Goal: Task Accomplishment & Management: Manage account settings

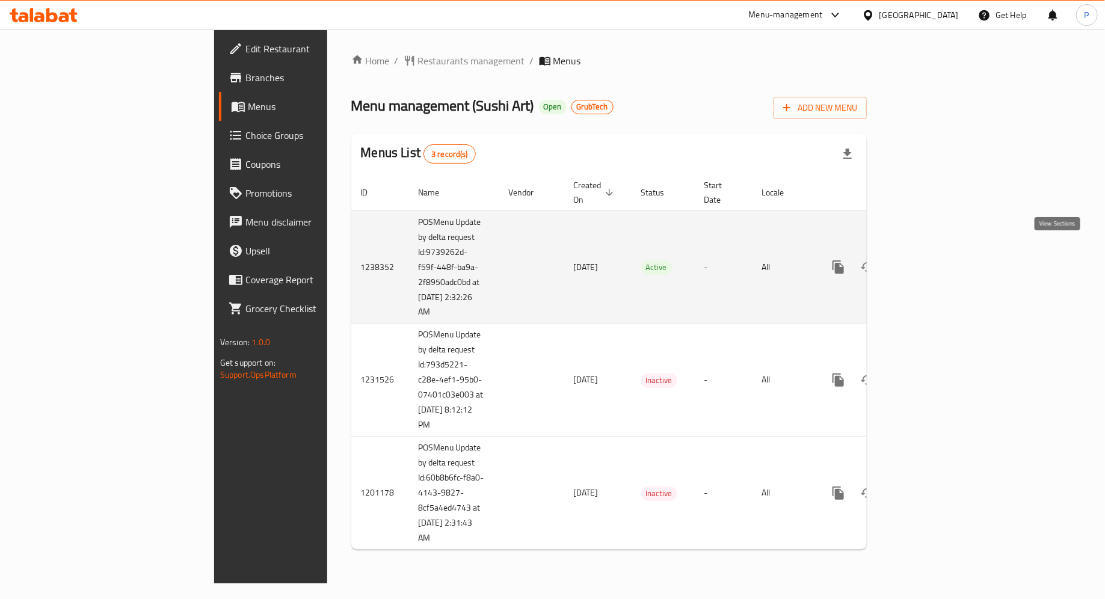
click at [932, 260] on icon "enhanced table" at bounding box center [925, 267] width 14 height 14
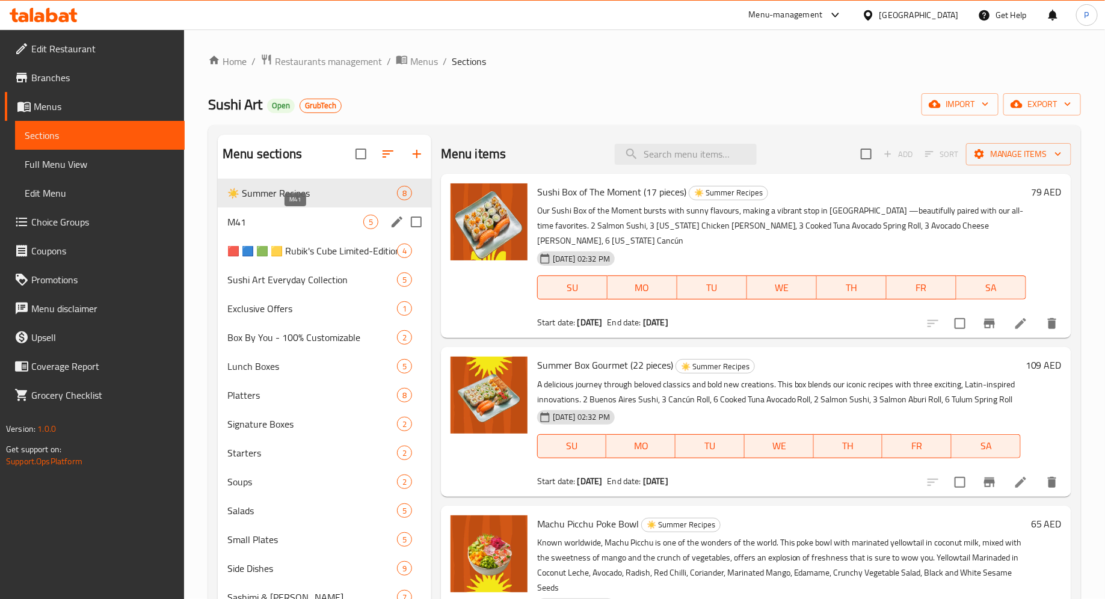
click at [310, 224] on span "M41" at bounding box center [295, 222] width 136 height 14
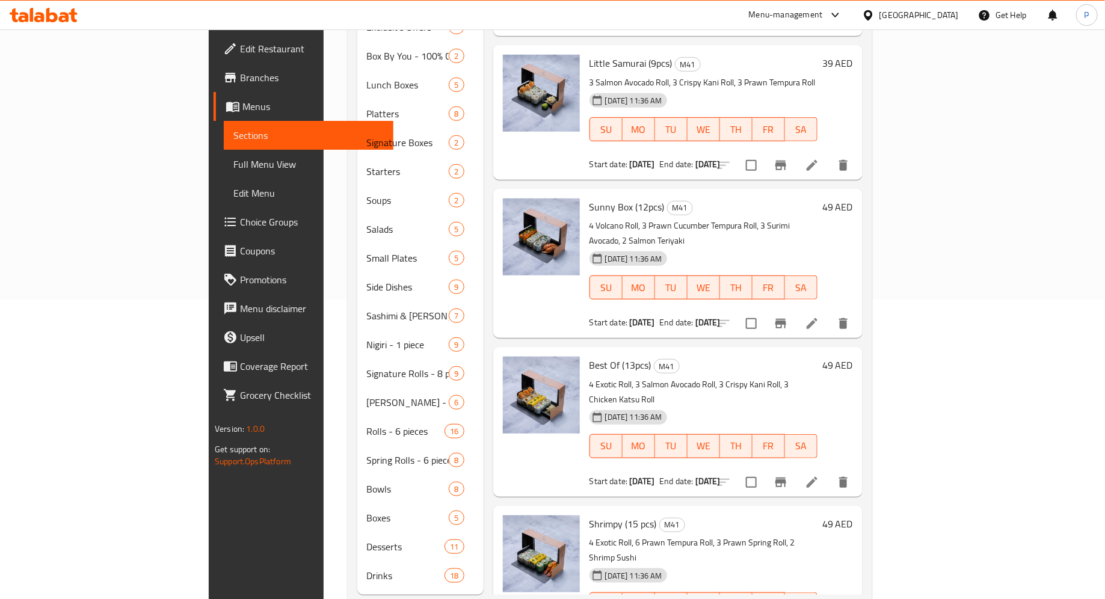
scroll to position [310, 0]
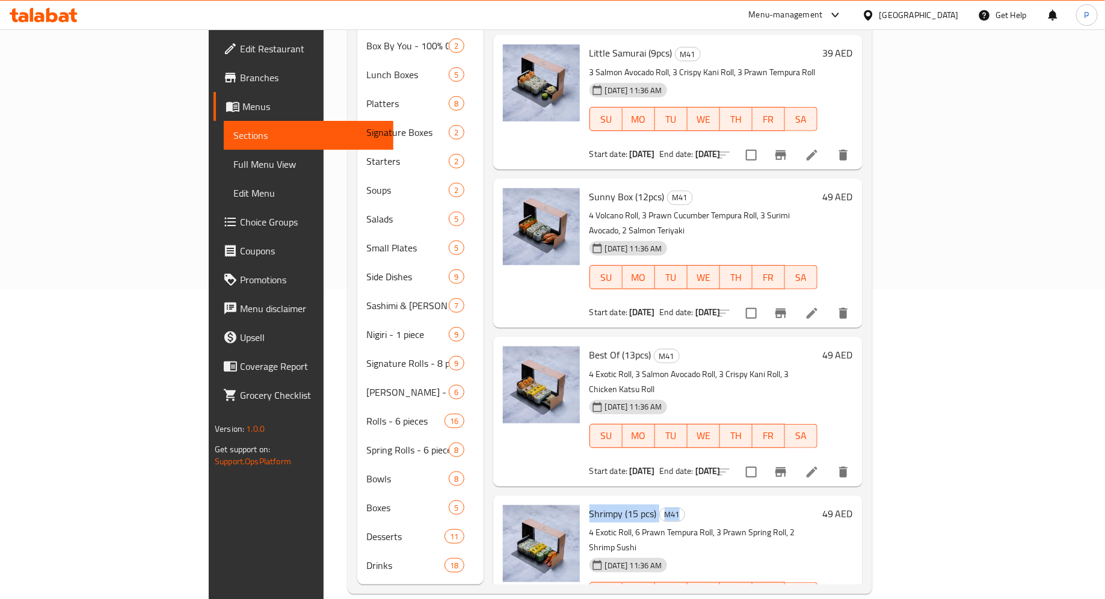
drag, startPoint x: 650, startPoint y: 446, endPoint x: 538, endPoint y: 446, distance: 111.9
click at [589, 505] on h6 "Shrimpy (15 pcs) M41" at bounding box center [703, 513] width 228 height 17
copy h6 "Shrimpy (15 pcs) M41"
click at [597, 500] on div "Shrimpy (15 pcs) M41 4 Exotic Roll, 6 Prawn Tempura Roll, 3 Prawn Spring Roll, …" at bounding box center [704, 570] width 238 height 140
drag, startPoint x: 606, startPoint y: 446, endPoint x: 541, endPoint y: 446, distance: 65.0
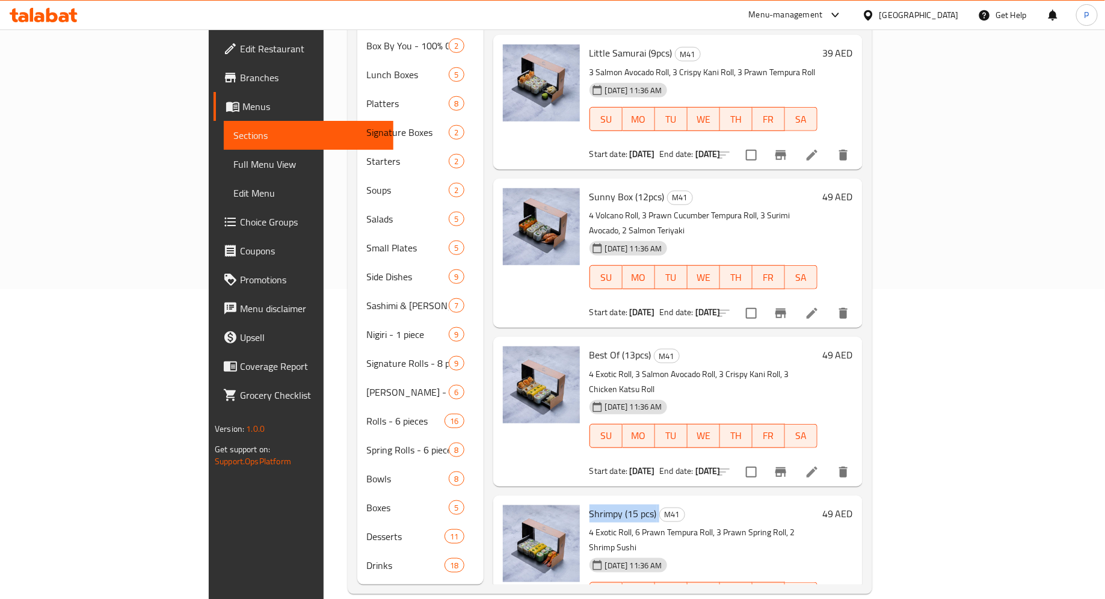
click at [589, 505] on h6 "Shrimpy (15 pcs) M41" at bounding box center [703, 513] width 228 height 17
copy h6 "hrimpy (15 pcs)"
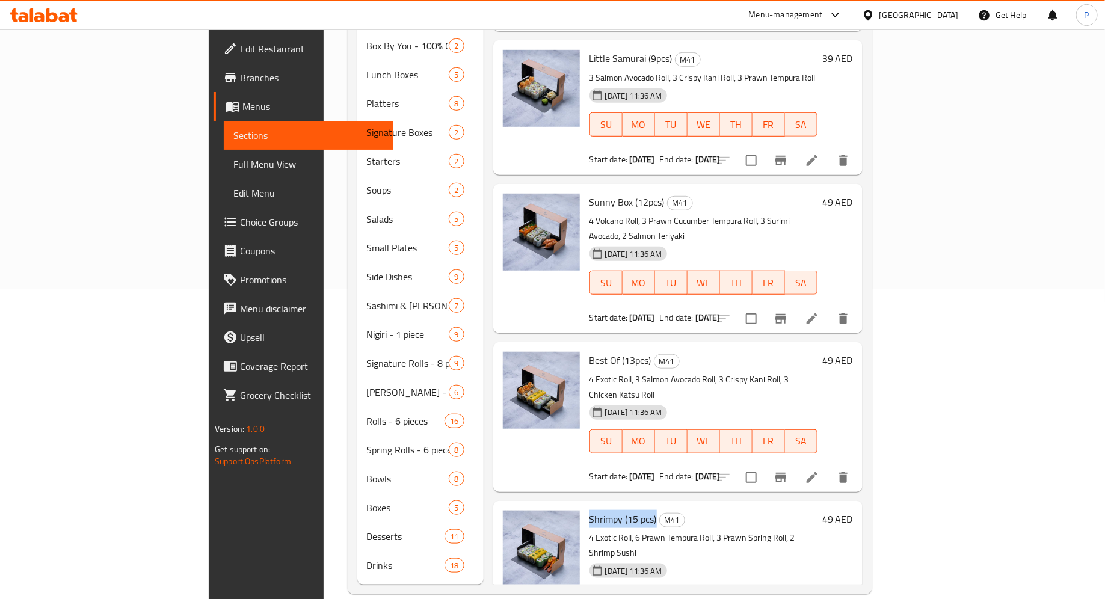
drag, startPoint x: 538, startPoint y: 455, endPoint x: 604, endPoint y: 449, distance: 66.4
click at [604, 511] on h6 "Shrimpy (15 pcs) M41" at bounding box center [703, 519] width 228 height 17
copy span "Shrimpy (15 pcs)"
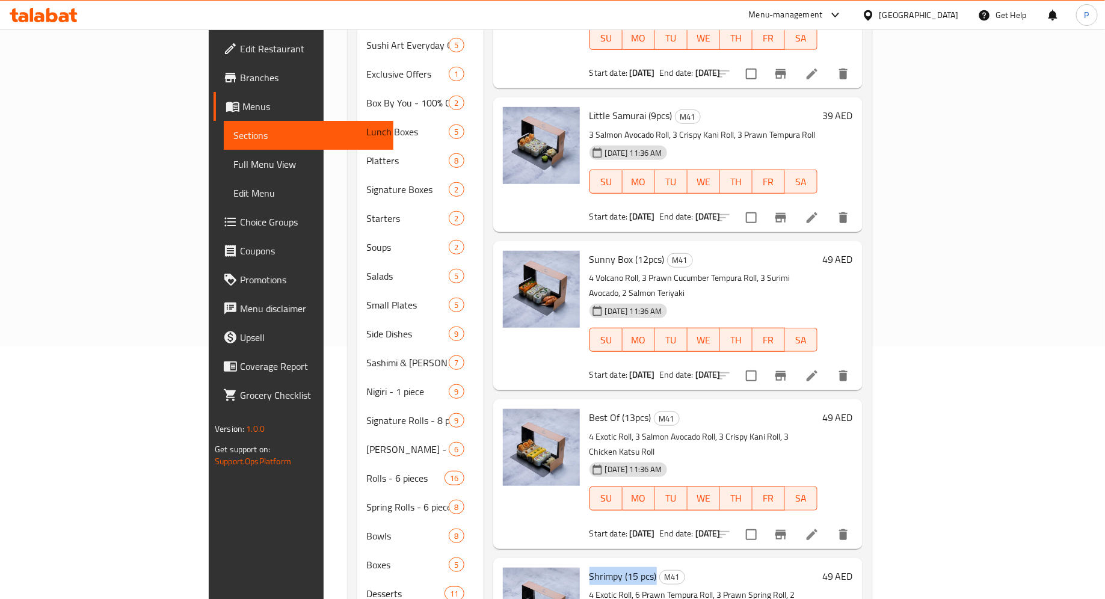
scroll to position [203, 0]
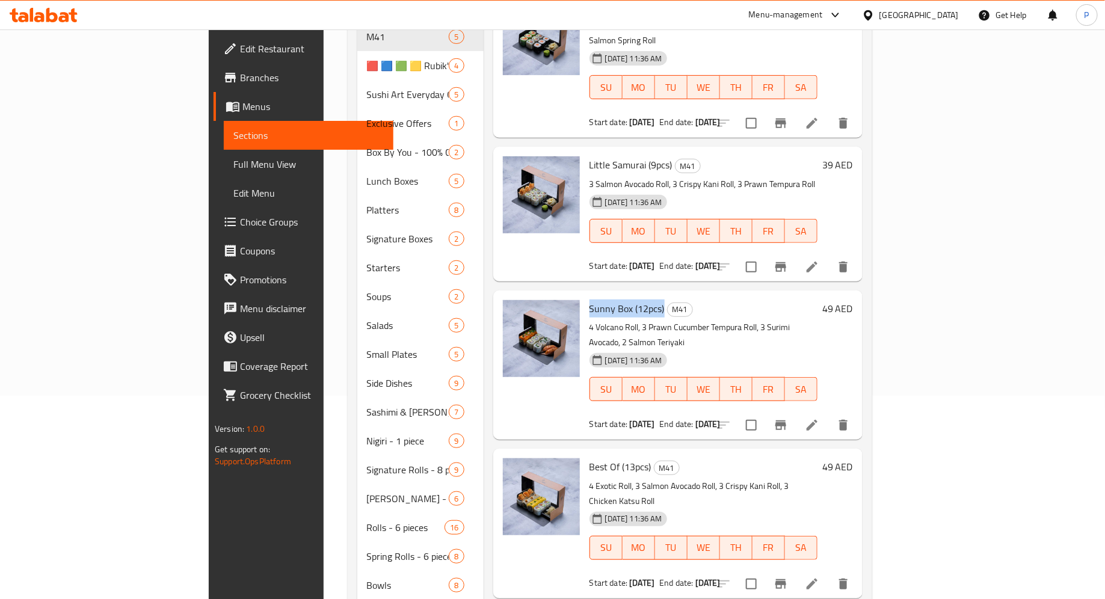
drag, startPoint x: 612, startPoint y: 272, endPoint x: 536, endPoint y: 273, distance: 75.8
click at [585, 295] on div "Sunny Box (12pcs) M41 4 Volcano Roll, 3 Prawn Cucumber Tempura Roll, 3 Surimi A…" at bounding box center [704, 365] width 238 height 140
copy span "Sunny Box (12pcs)"
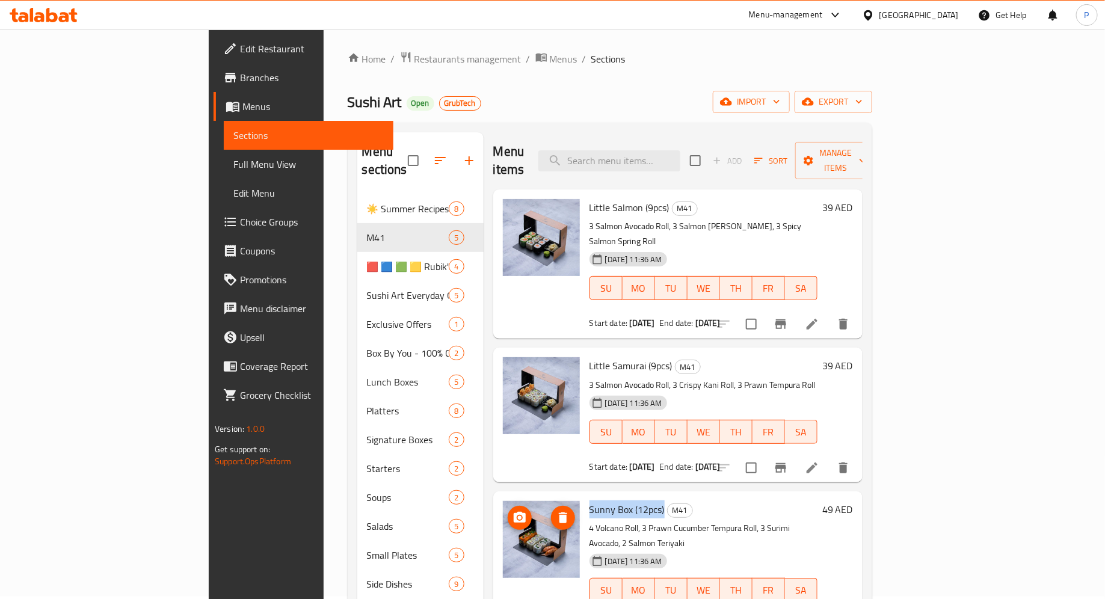
scroll to position [0, 0]
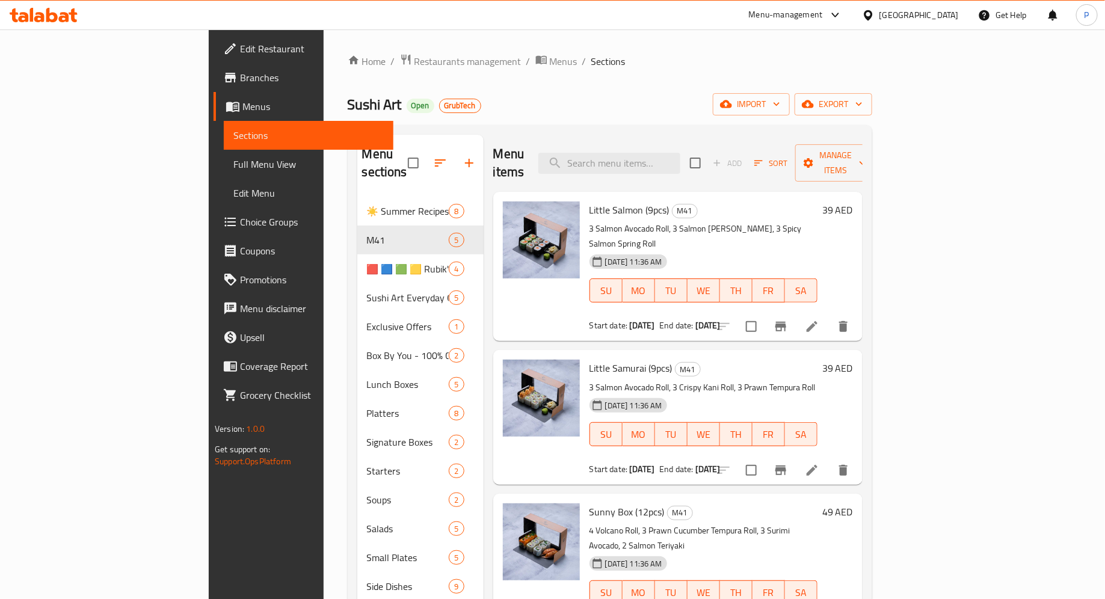
click at [240, 75] on span "Branches" at bounding box center [312, 77] width 144 height 14
